Goal: Navigation & Orientation: Find specific page/section

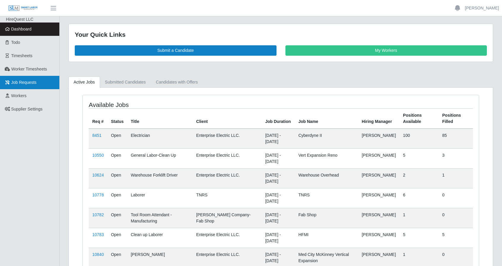
click at [21, 84] on span "Job Requests" at bounding box center [23, 82] width 25 height 5
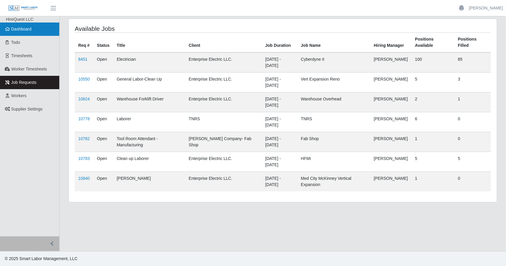
click at [34, 30] on link "Dashboard" at bounding box center [29, 29] width 59 height 13
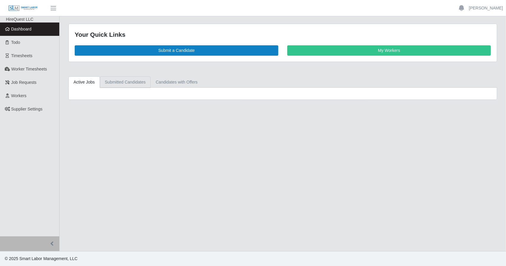
click at [119, 83] on link "Submitted Candidates" at bounding box center [125, 82] width 51 height 12
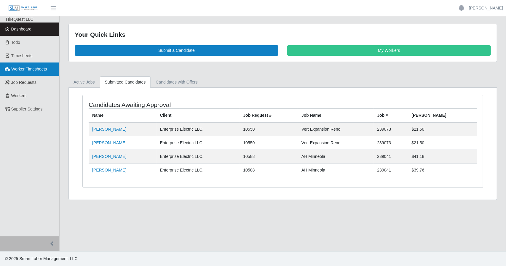
click at [20, 64] on link "Worker Timesheets" at bounding box center [29, 69] width 59 height 13
